Goal: Transaction & Acquisition: Purchase product/service

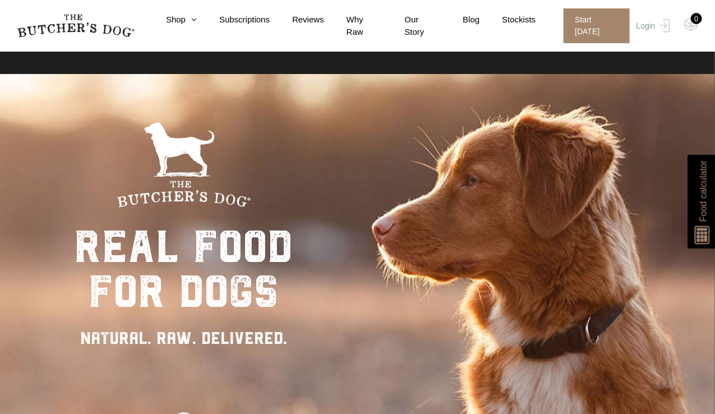
scroll to position [21, 0]
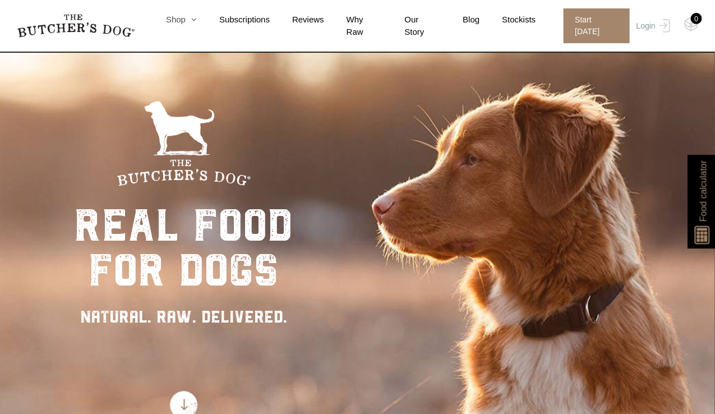
click at [197, 24] on icon at bounding box center [191, 19] width 11 height 8
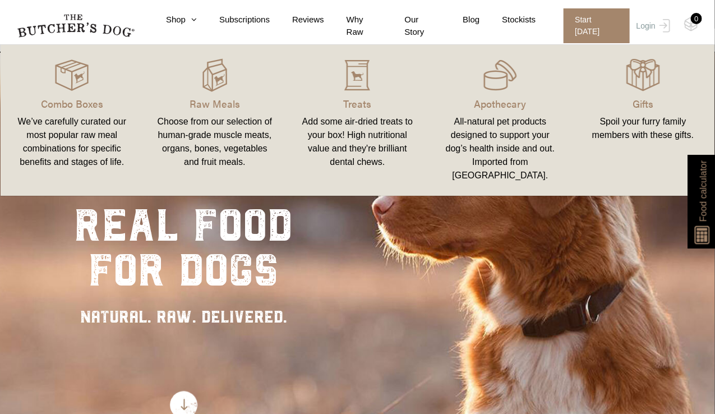
click at [379, 50] on div "Combo Boxes We’ve carefully curated our most popular raw meal combinations for …" at bounding box center [357, 120] width 715 height 152
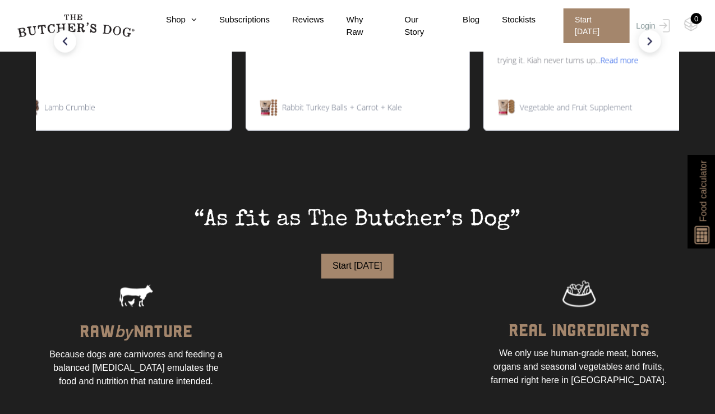
scroll to position [0, 0]
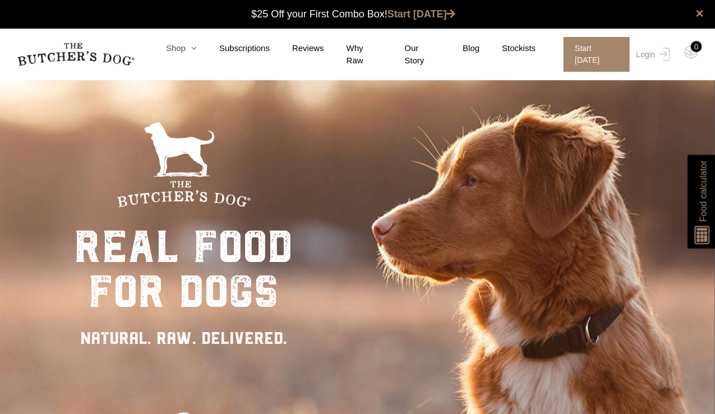
click at [197, 51] on icon at bounding box center [191, 48] width 11 height 8
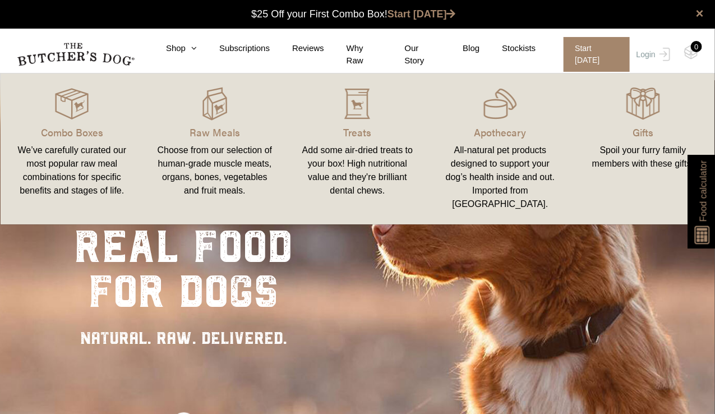
click at [214, 121] on link "Raw Meals Choose from our selection of human-grade muscle meats, organs, bones,…" at bounding box center [214, 149] width 143 height 128
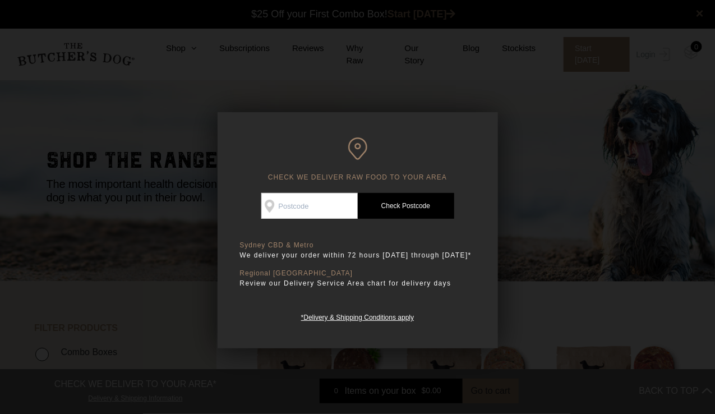
click at [318, 203] on input "Check Availability At" at bounding box center [309, 206] width 96 height 26
type input "2047"
click at [416, 198] on link "Check Postcode" at bounding box center [406, 206] width 96 height 26
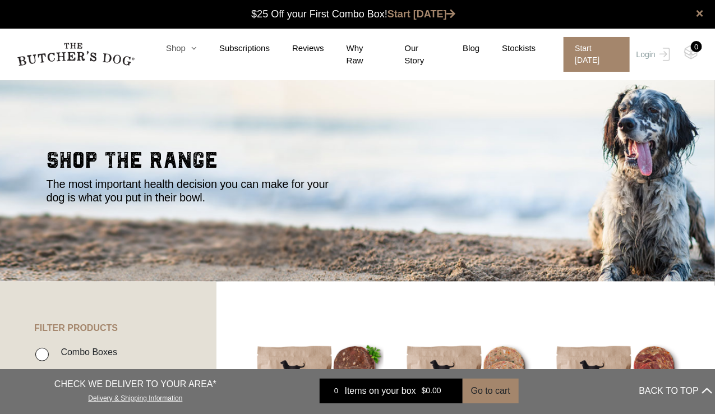
click at [197, 52] on icon at bounding box center [191, 48] width 11 height 8
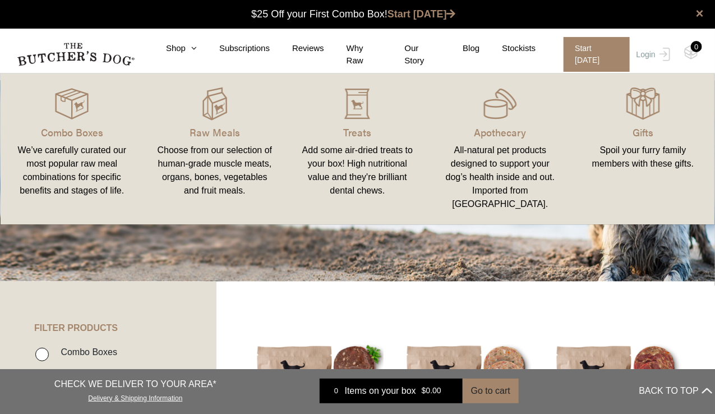
click at [353, 165] on div "Add some air-dried treats to your box! High nutritional value and they're brill…" at bounding box center [357, 170] width 116 height 54
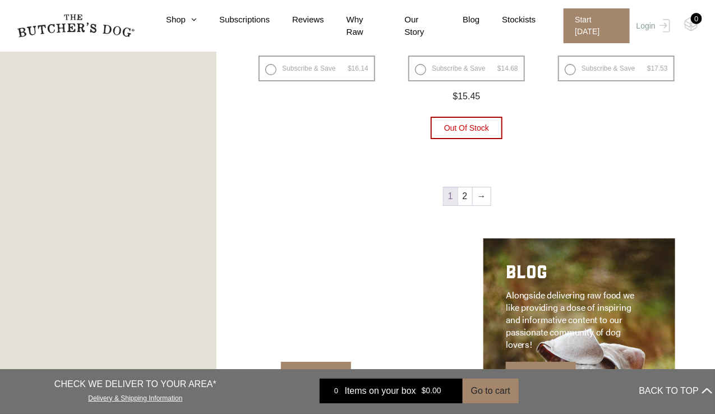
scroll to position [1532, 0]
